Goal: Navigation & Orientation: Find specific page/section

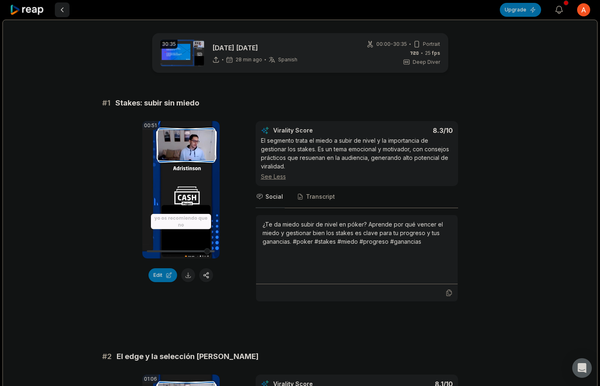
click at [65, 5] on button at bounding box center [62, 9] width 15 height 15
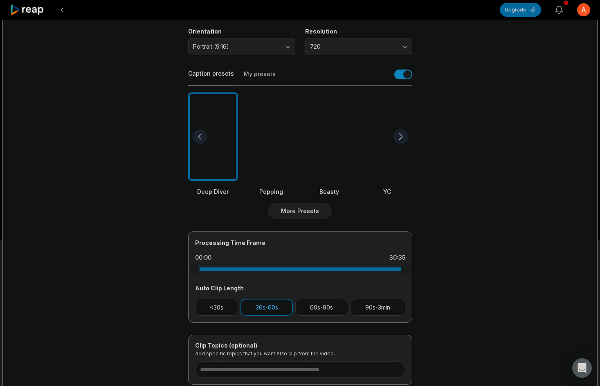
scroll to position [164, 0]
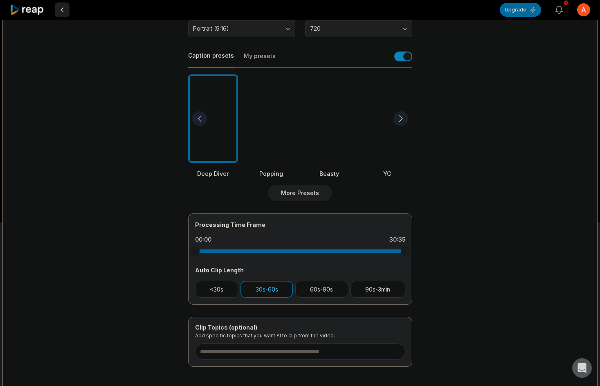
click at [59, 7] on button at bounding box center [62, 9] width 15 height 15
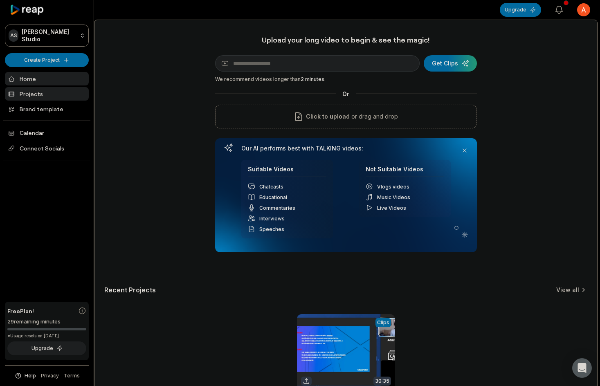
click at [54, 96] on link "Projects" at bounding box center [47, 94] width 84 height 14
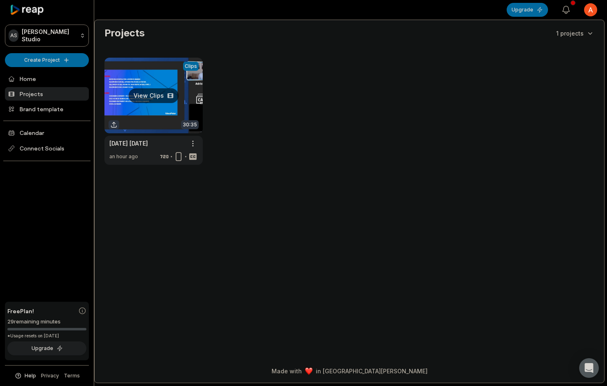
click at [151, 95] on link at bounding box center [153, 111] width 98 height 107
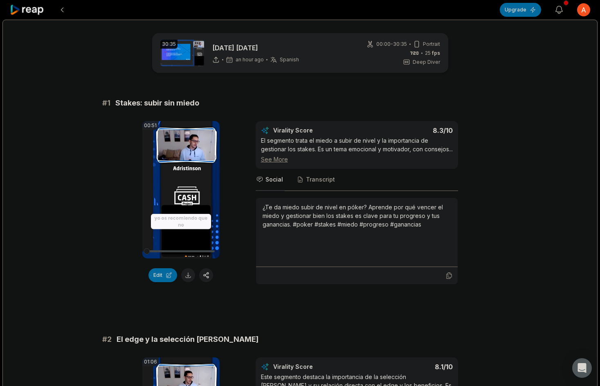
click at [38, 9] on icon at bounding box center [27, 10] width 35 height 11
